Goal: Navigation & Orientation: Find specific page/section

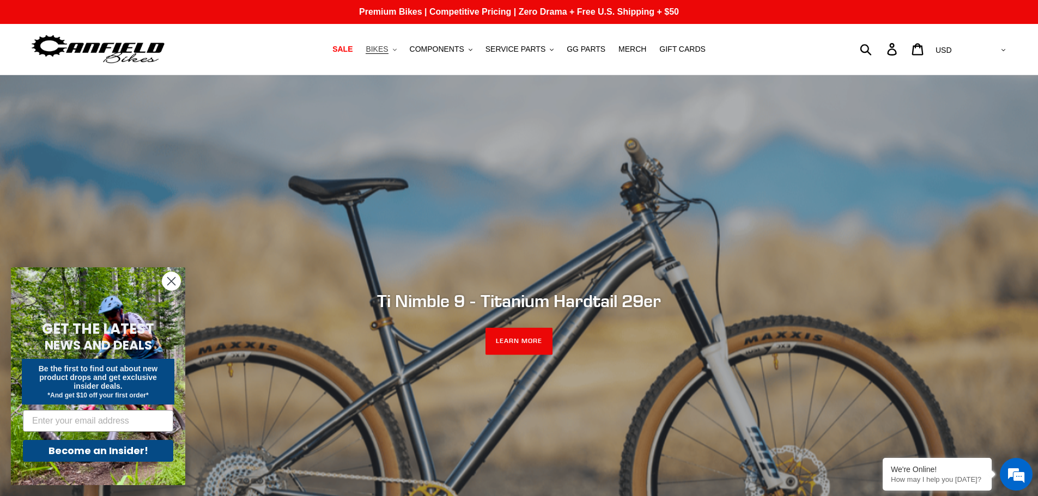
click at [400, 48] on button "BIKES .cls-1{fill:#231f20}" at bounding box center [380, 49] width 41 height 15
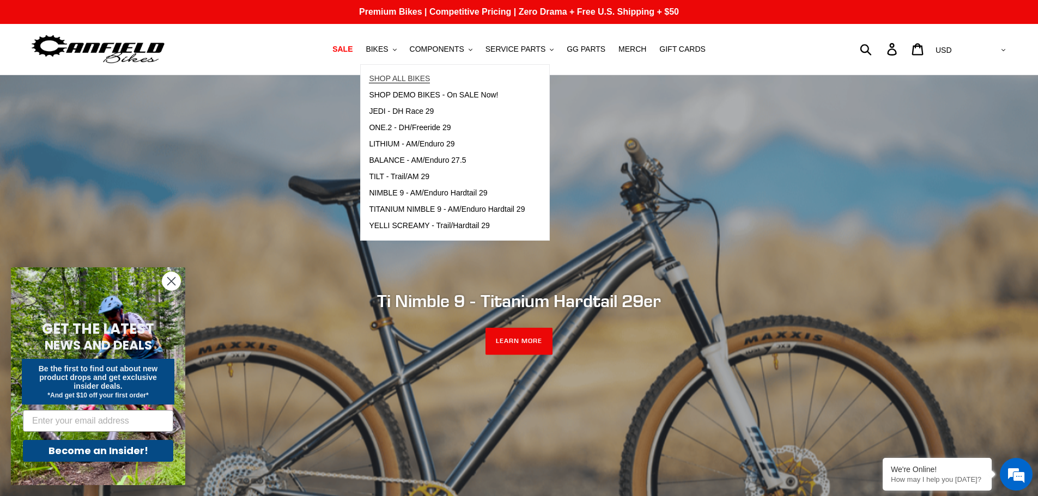
click at [408, 77] on span "SHOP ALL BIKES" at bounding box center [399, 78] width 61 height 9
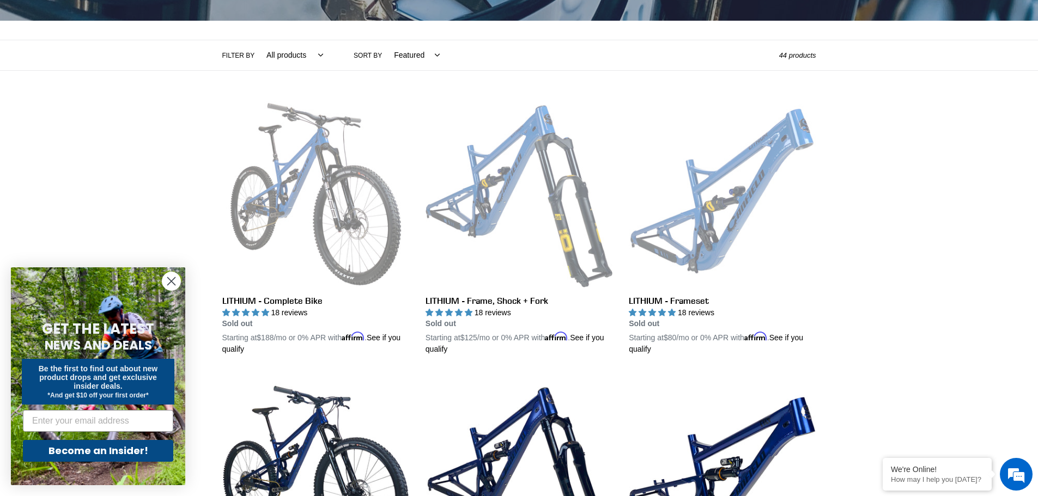
click at [172, 278] on circle "Close dialog" at bounding box center [171, 281] width 18 height 18
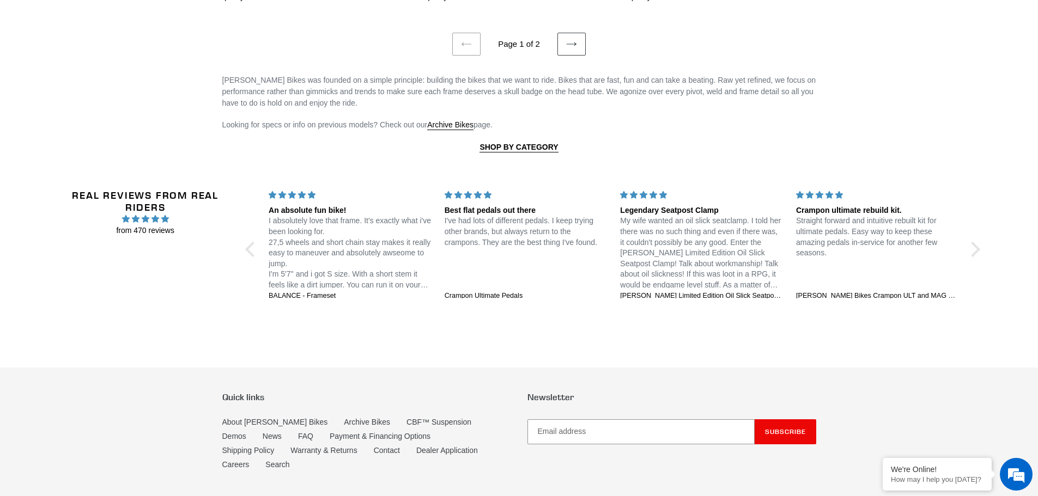
scroll to position [2558, 0]
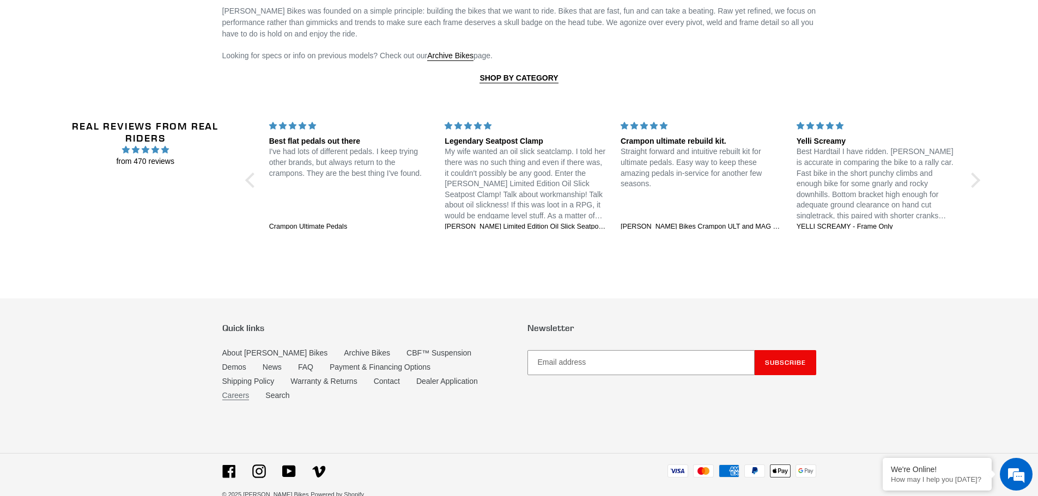
click at [250, 391] on link "Careers" at bounding box center [235, 395] width 27 height 9
